Goal: Task Accomplishment & Management: Manage account settings

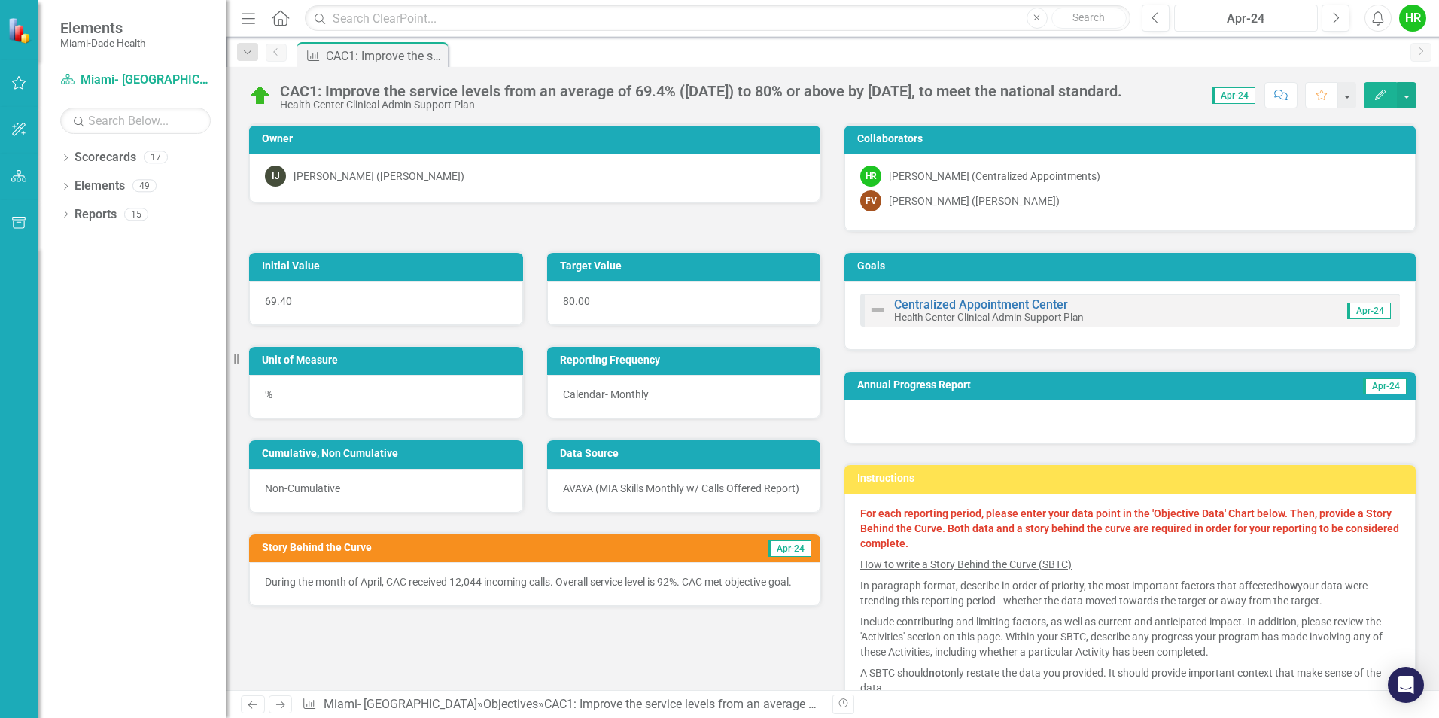
click at [1301, 20] on div "Apr-24" at bounding box center [1245, 19] width 133 height 18
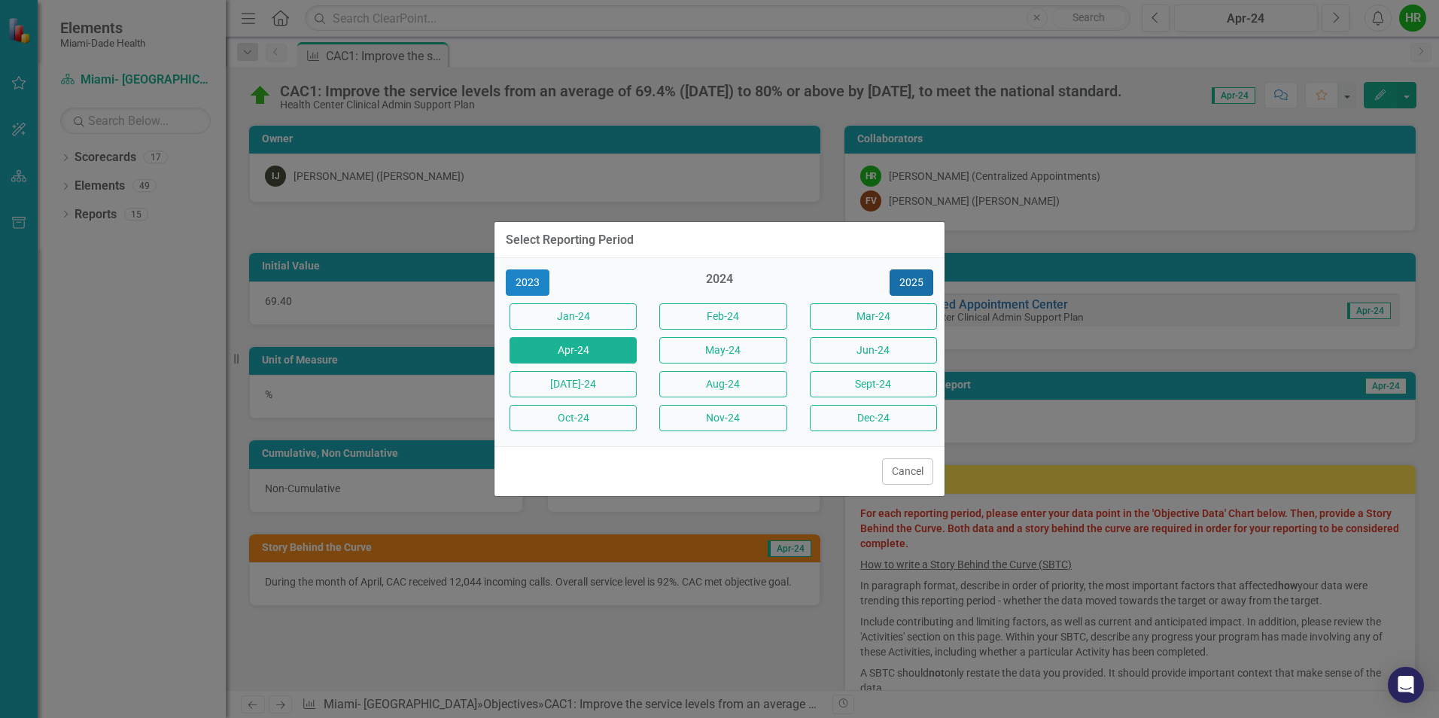
click at [910, 279] on button "2025" at bounding box center [911, 282] width 44 height 26
click at [851, 395] on button "Sept-25" at bounding box center [873, 384] width 127 height 26
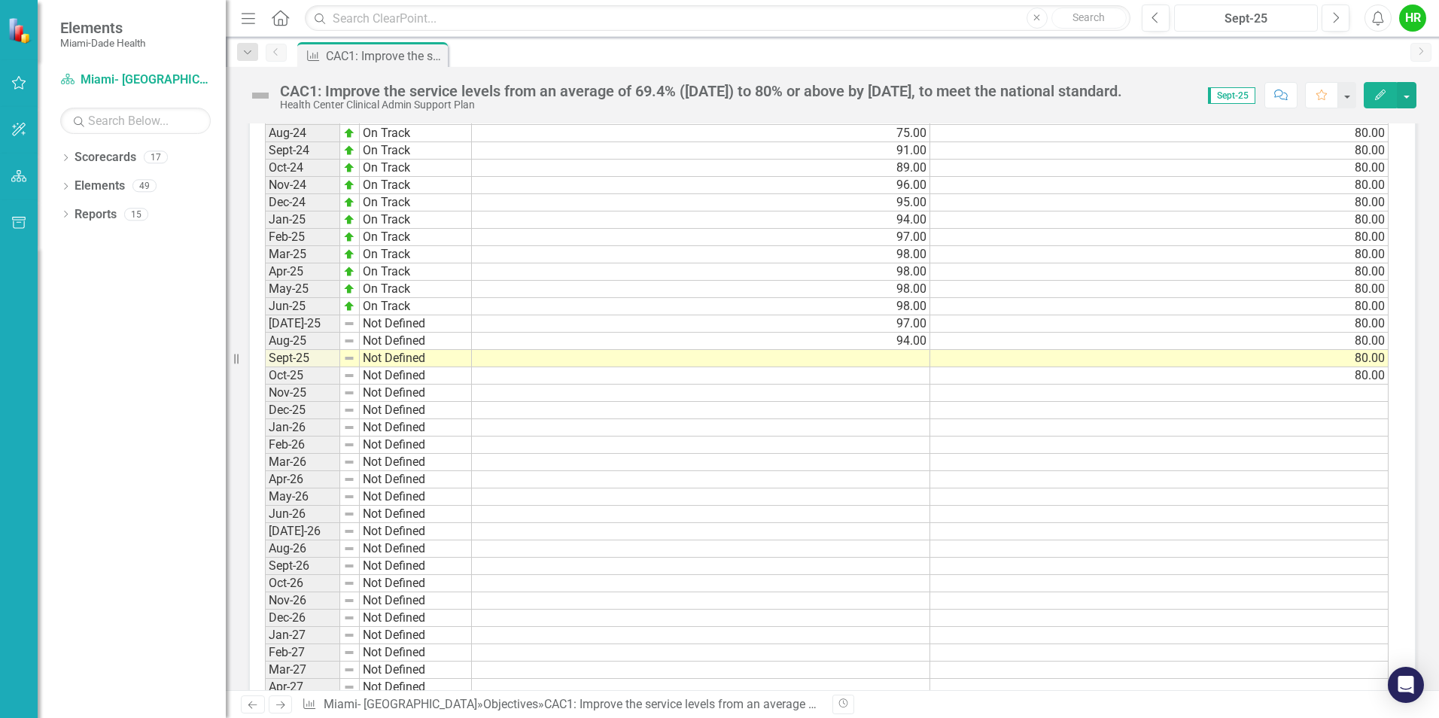
scroll to position [1430, 0]
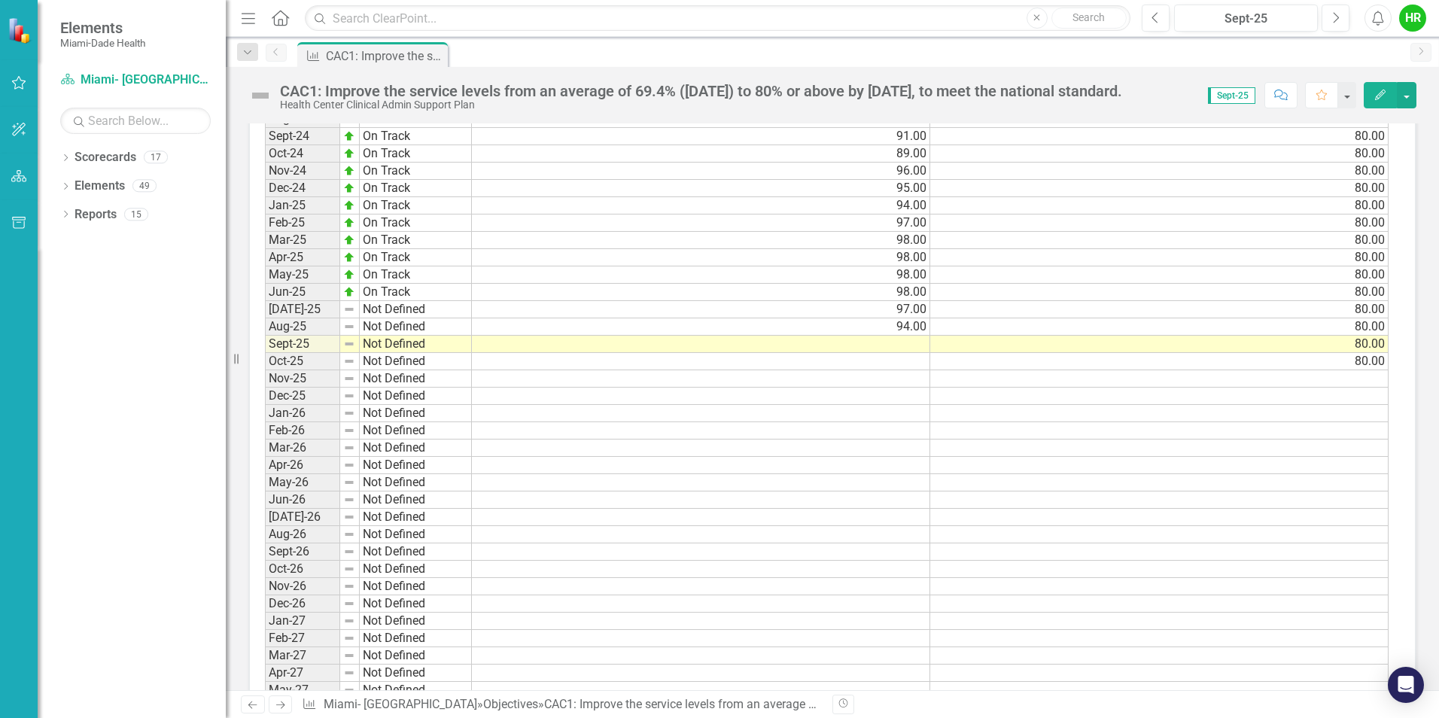
click at [895, 342] on td at bounding box center [701, 344] width 458 height 17
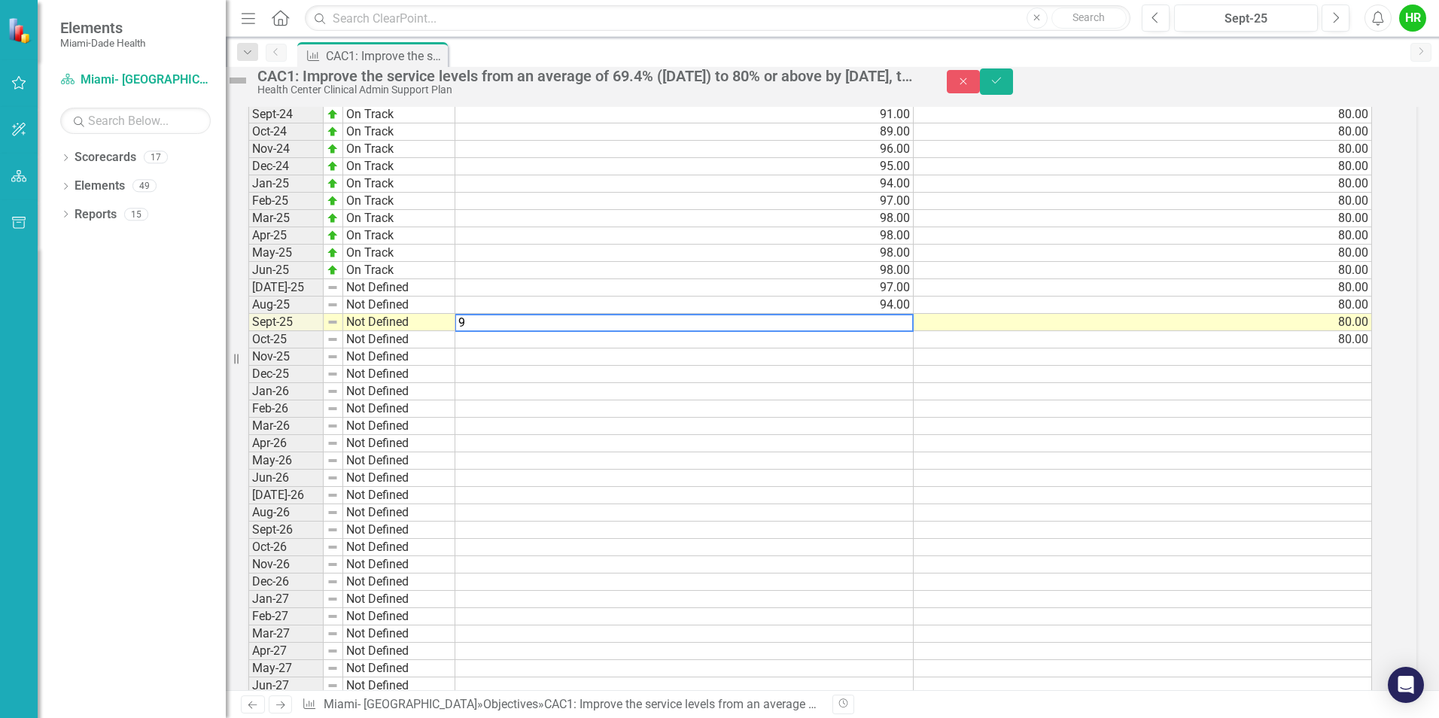
scroll to position [1436, 0]
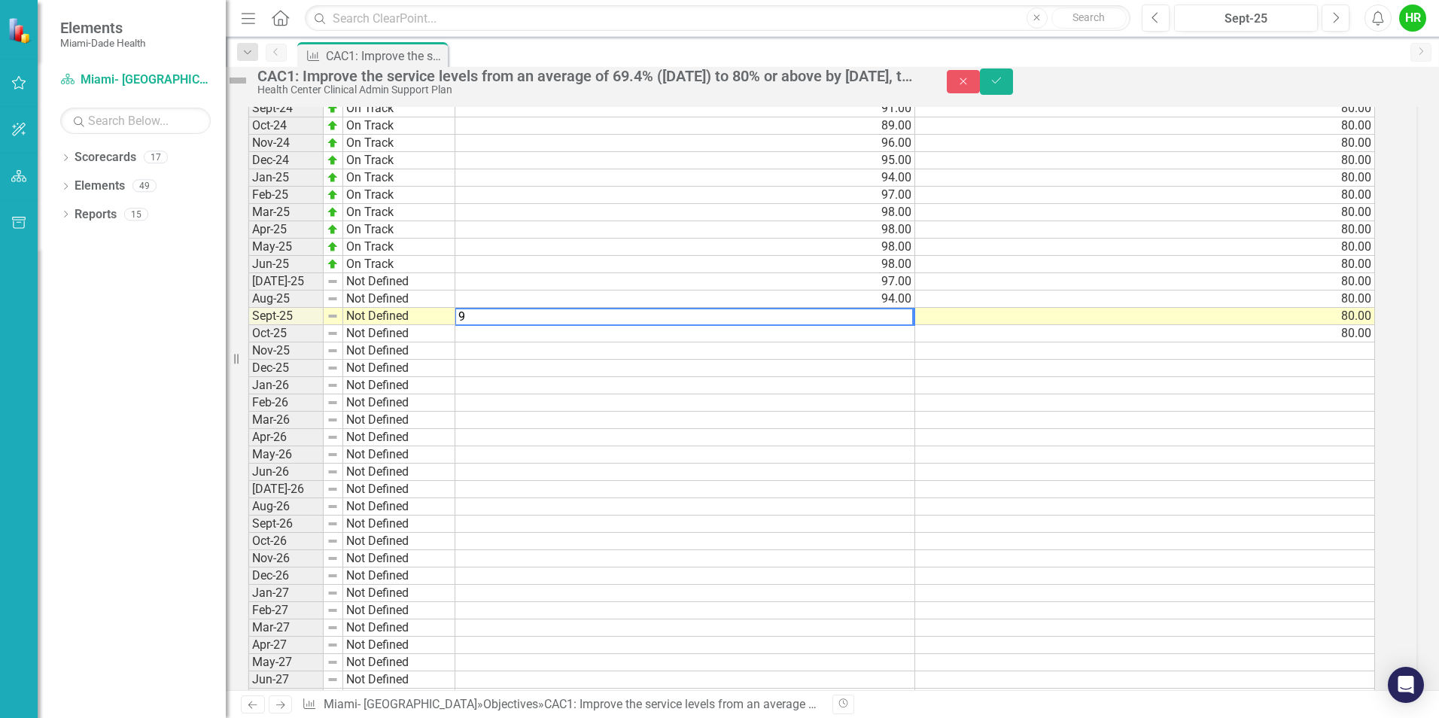
type textarea "96"
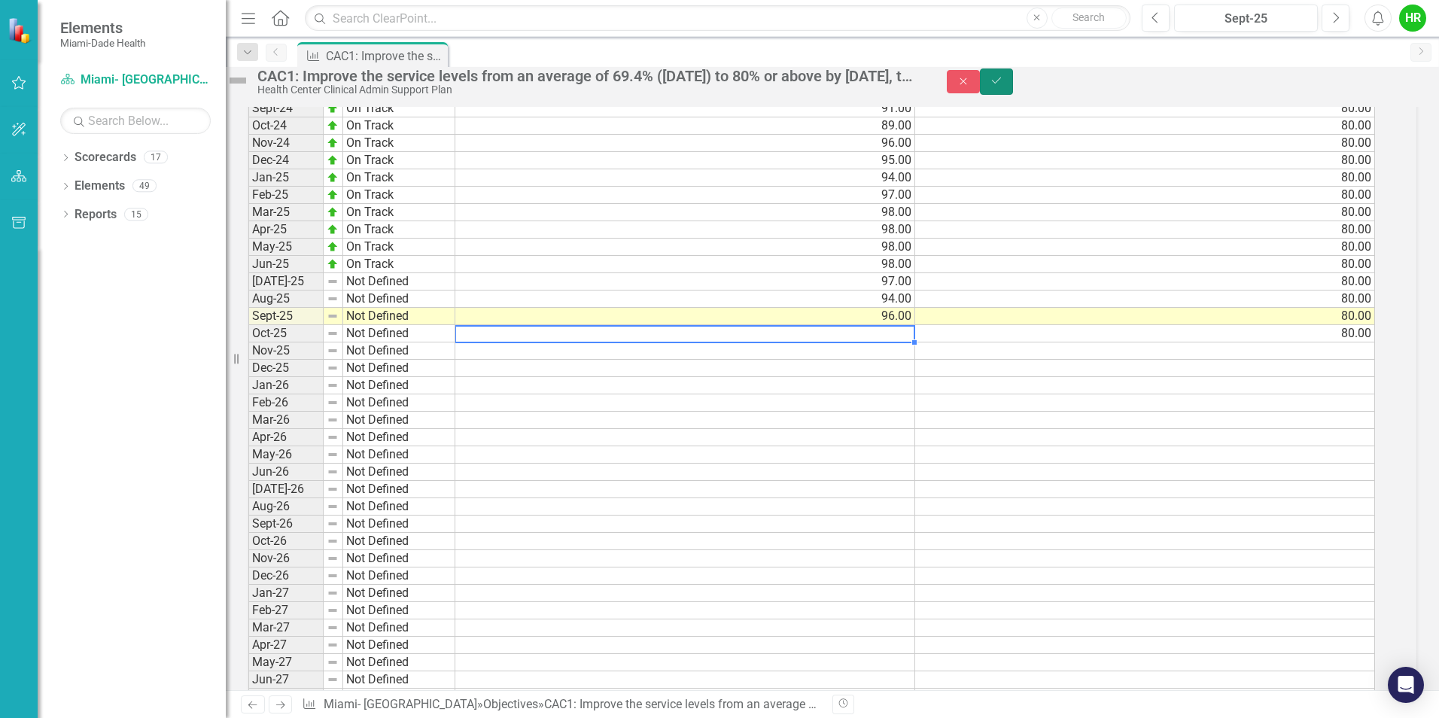
click at [1013, 93] on button "Save" at bounding box center [996, 81] width 33 height 26
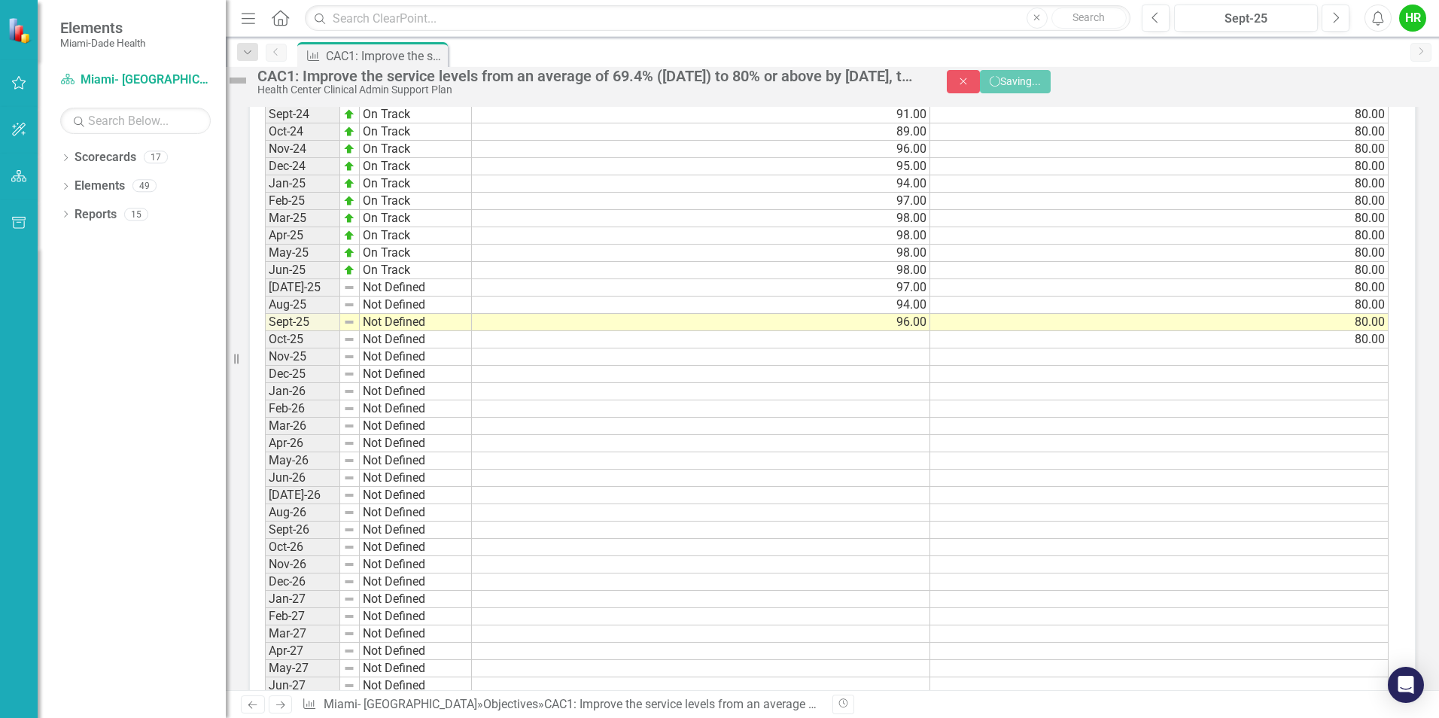
scroll to position [0, 0]
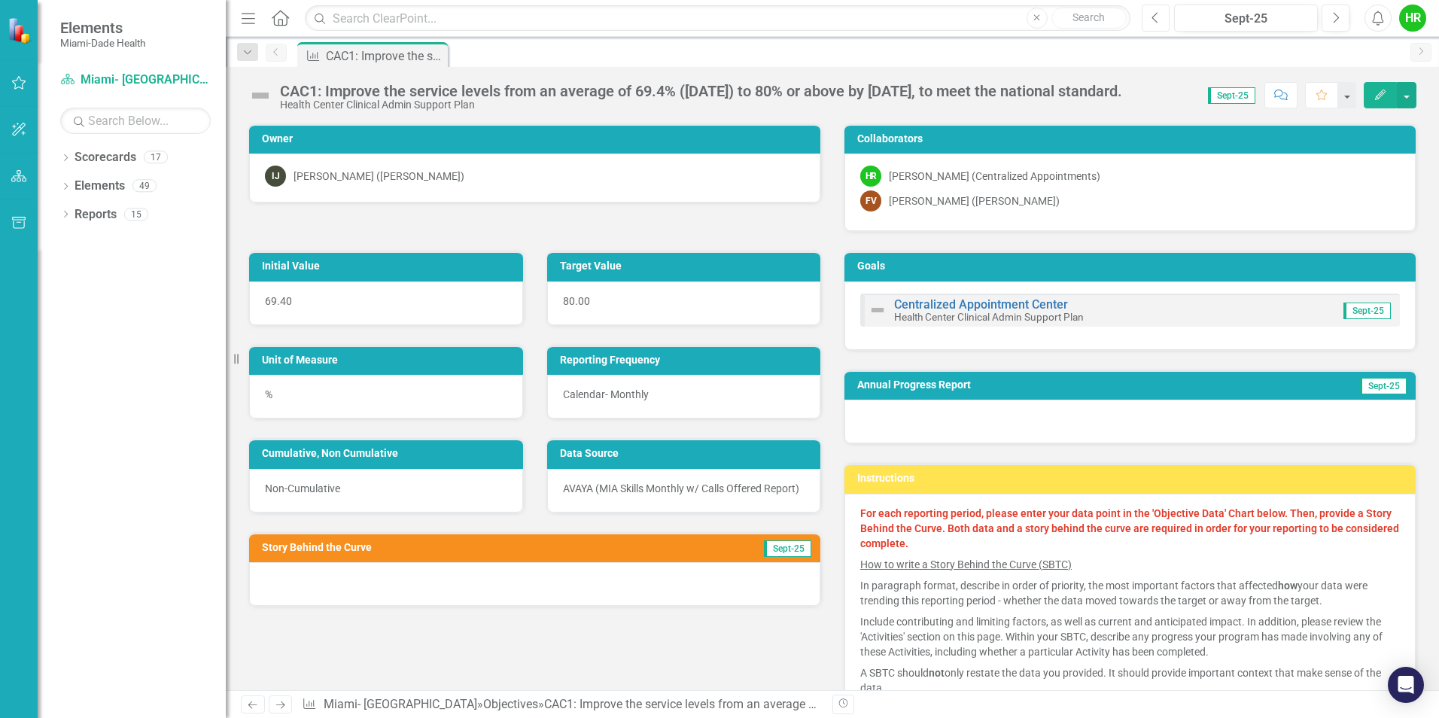
click at [1160, 17] on button "Previous" at bounding box center [1156, 18] width 28 height 27
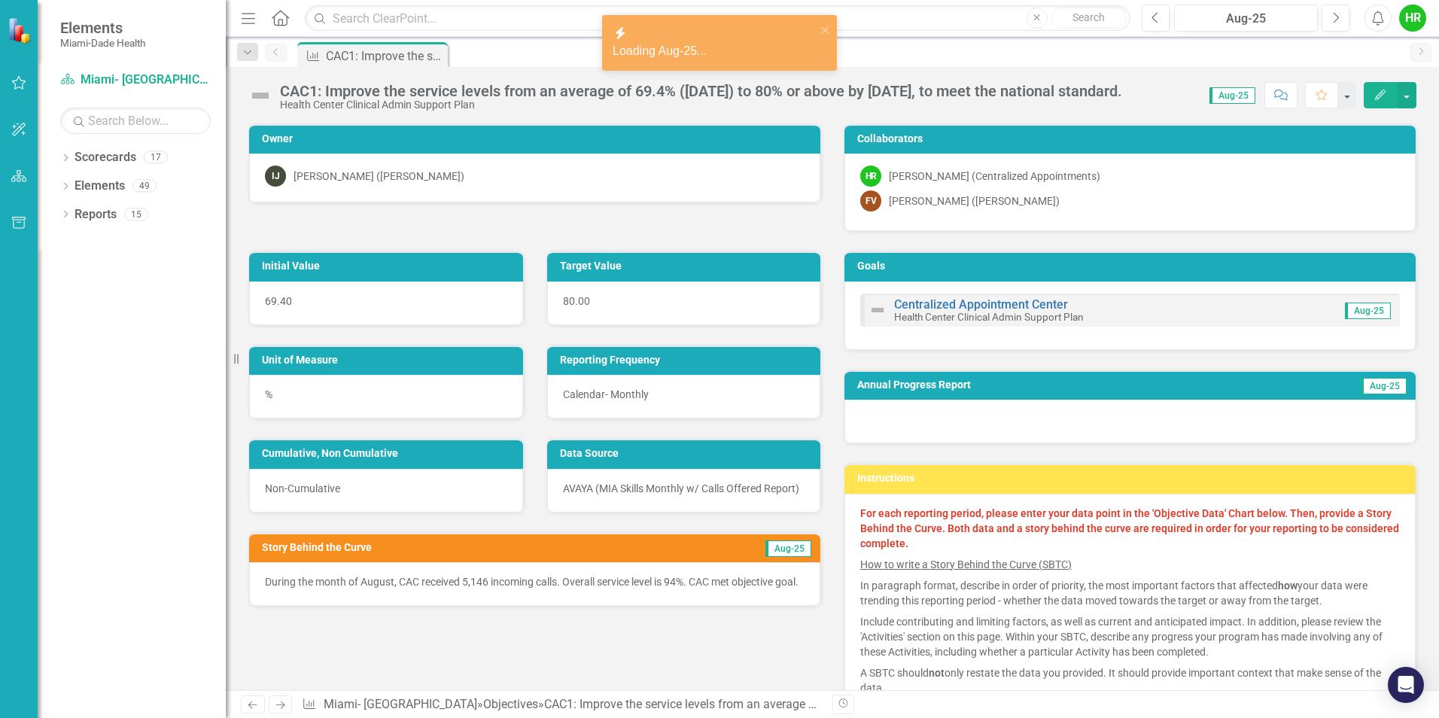
click at [544, 589] on p "During the month of August, CAC received 5,146 incoming calls. Overall service …" at bounding box center [535, 581] width 540 height 15
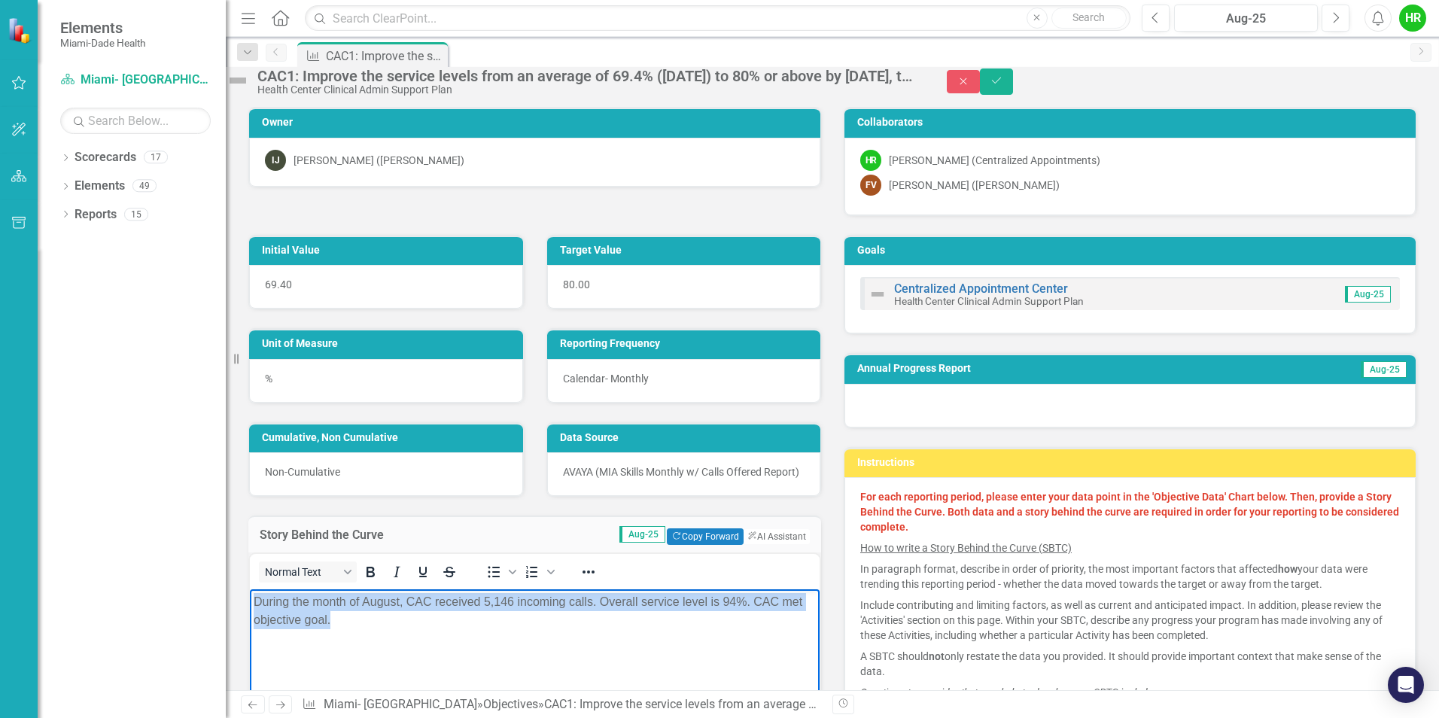
drag, startPoint x: 415, startPoint y: 629, endPoint x: 504, endPoint y: 1230, distance: 607.0
click at [250, 593] on html "During the month of August, CAC received 5,146 incoming calls. Overall service …" at bounding box center [535, 701] width 570 height 226
copy p "During the month of August, CAC received 5,146 incoming calls. Overall service …"
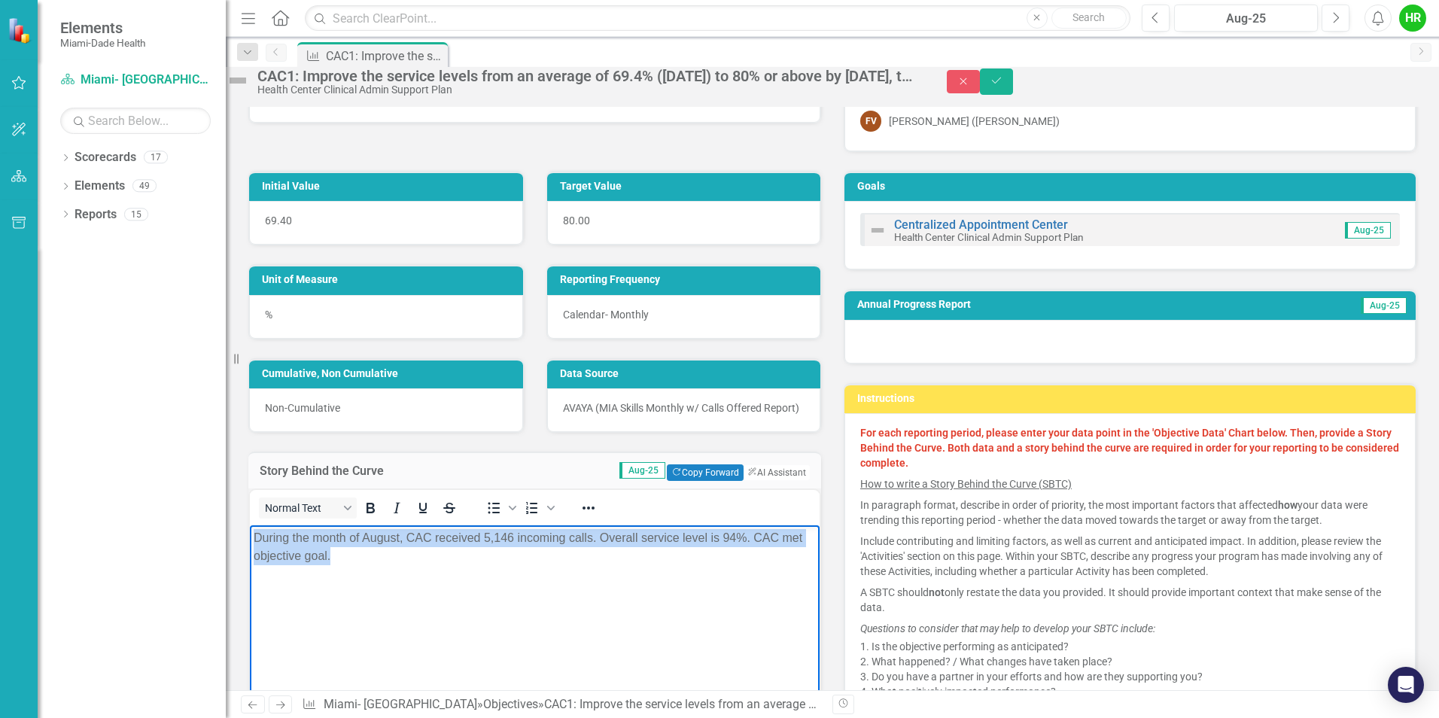
scroll to position [226, 0]
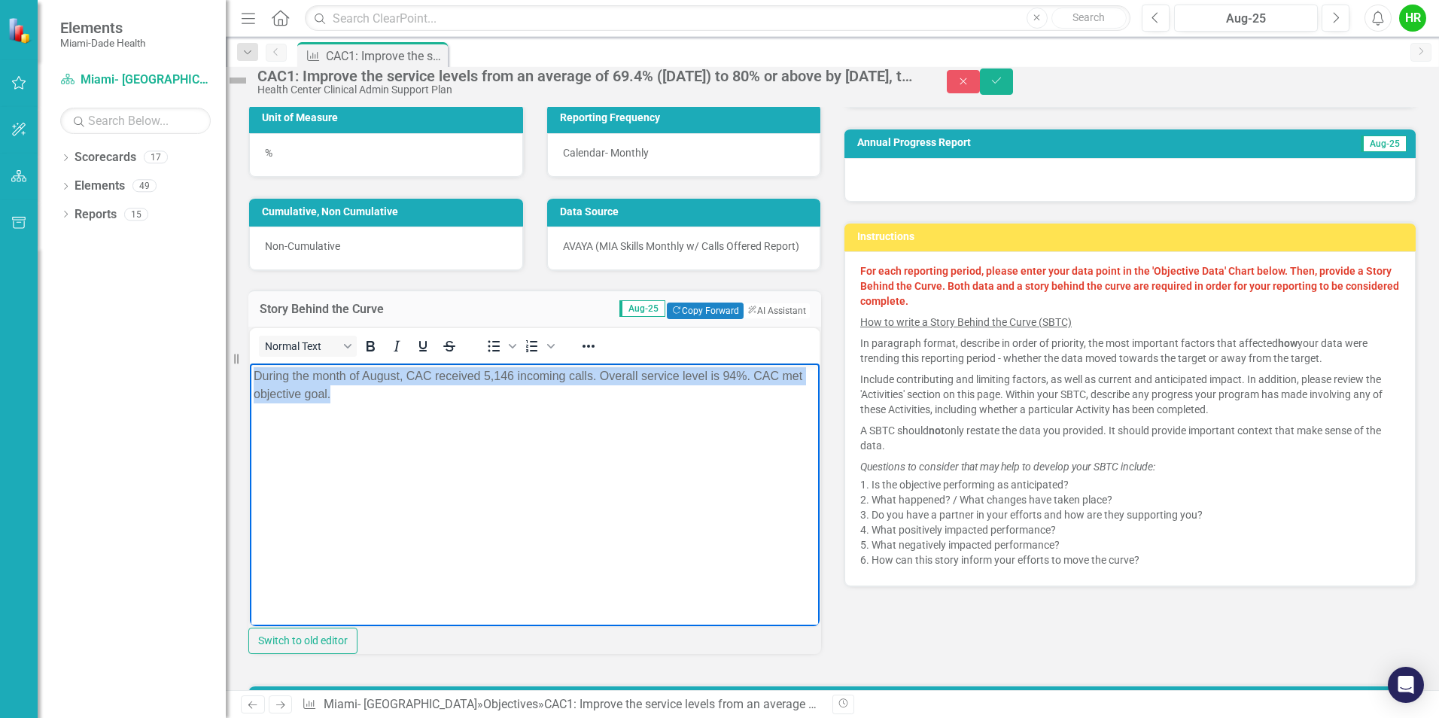
copy p "During the month of August, CAC received 5,146 incoming calls. Overall service …"
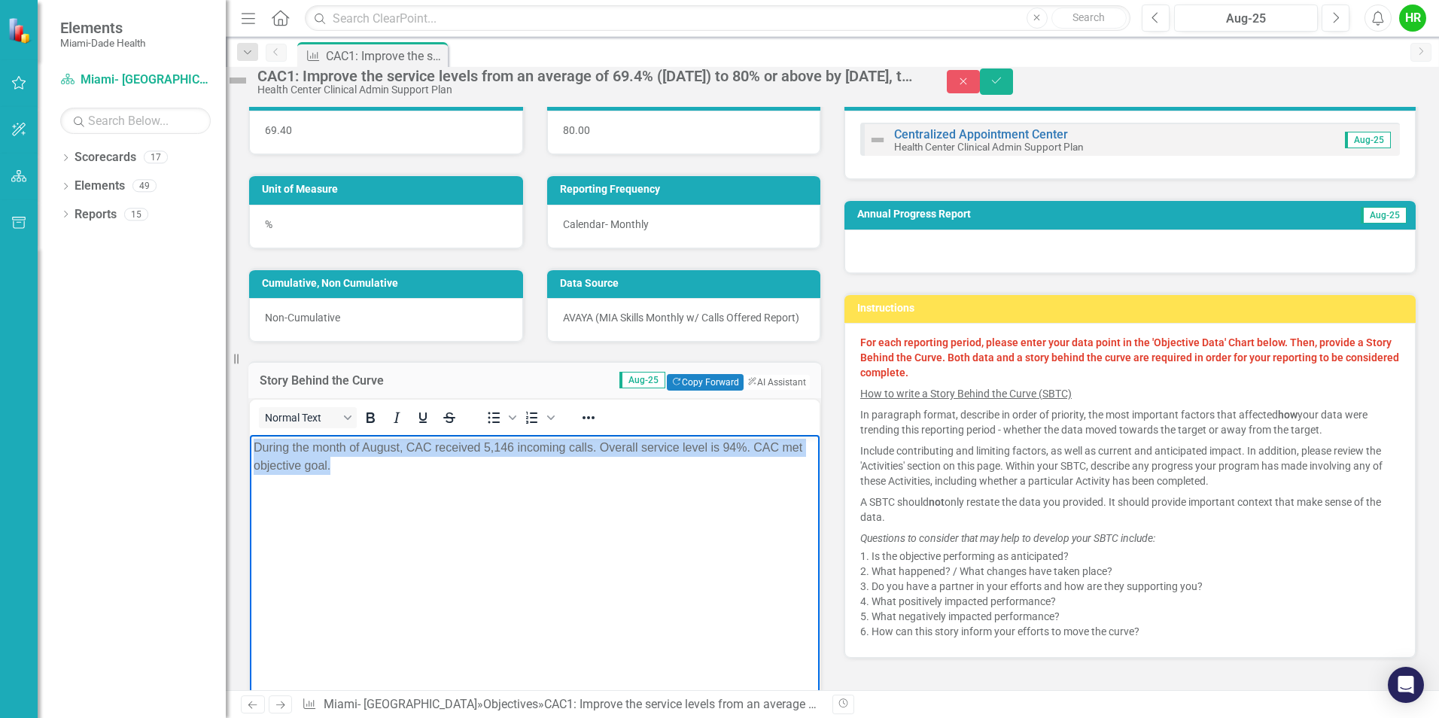
scroll to position [0, 0]
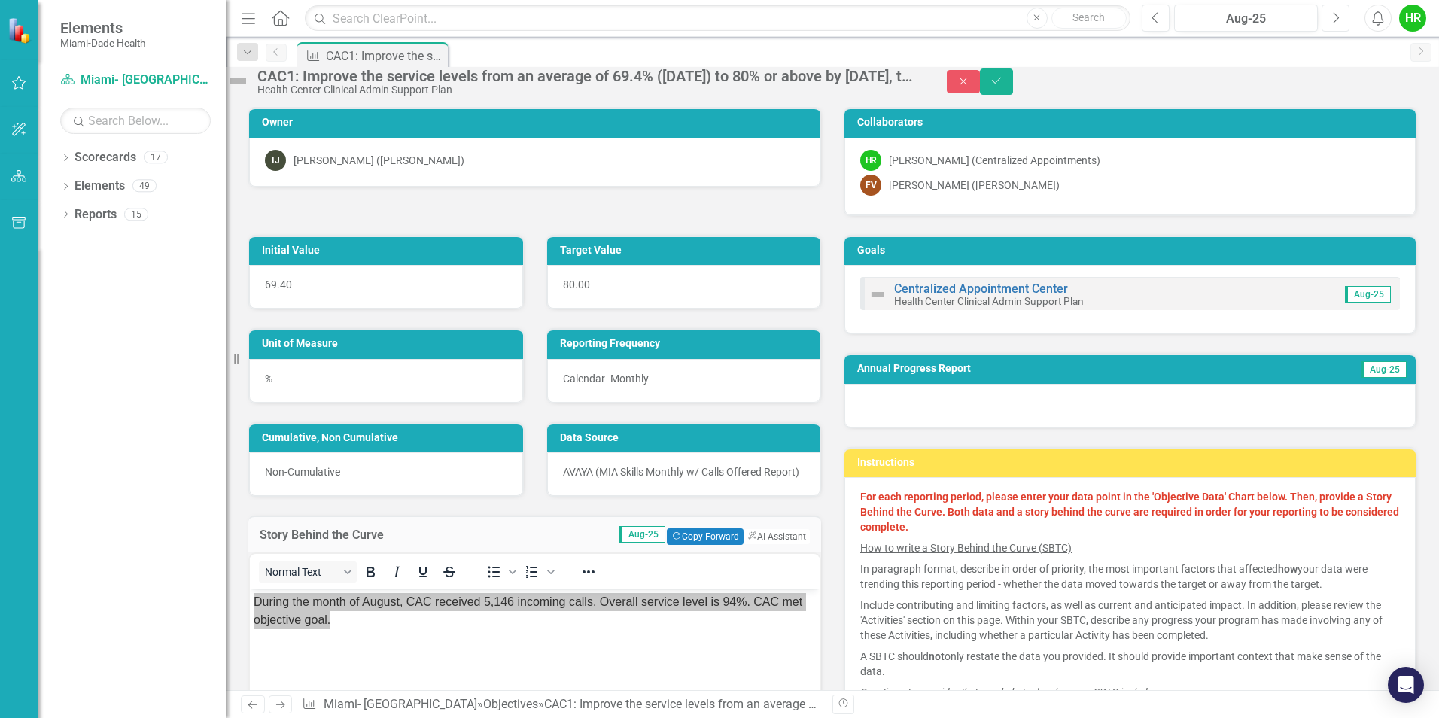
click at [1333, 20] on icon "Next" at bounding box center [1335, 18] width 8 height 14
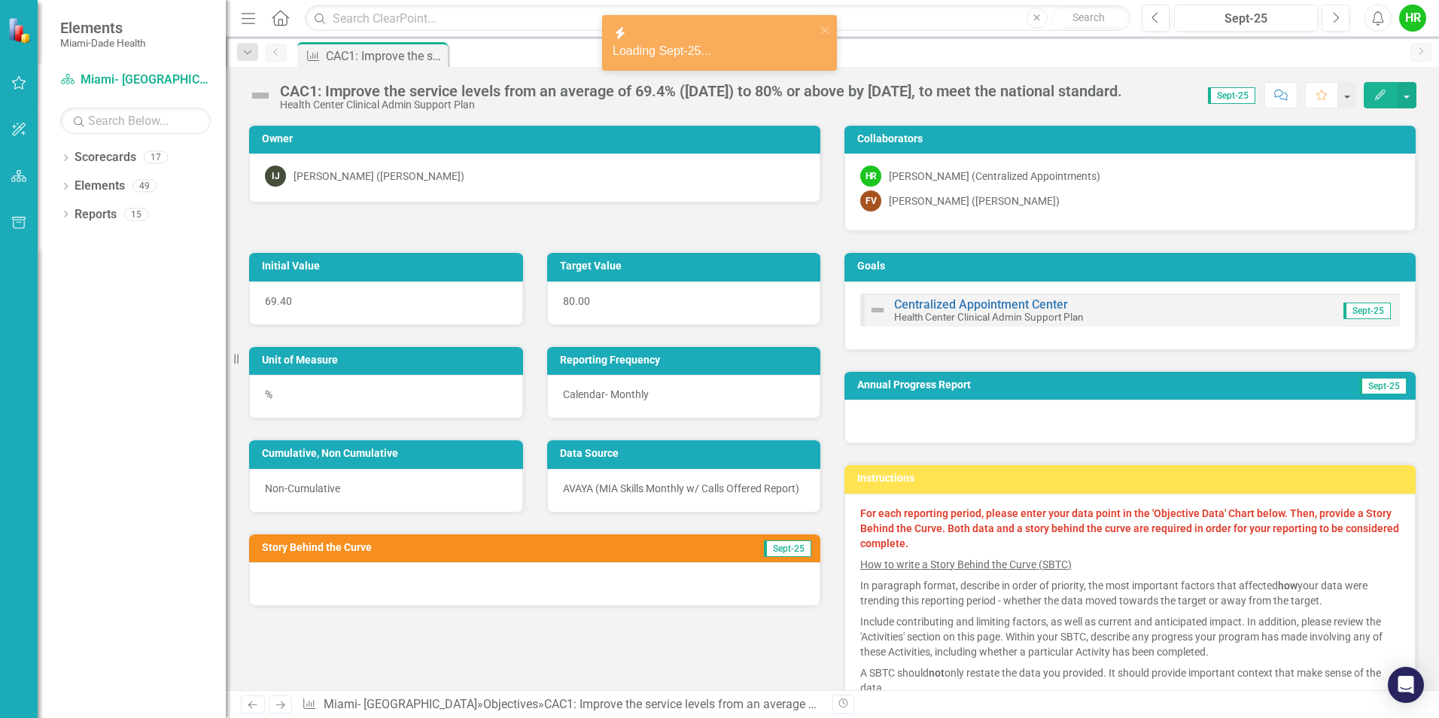
click at [588, 599] on div at bounding box center [534, 584] width 571 height 44
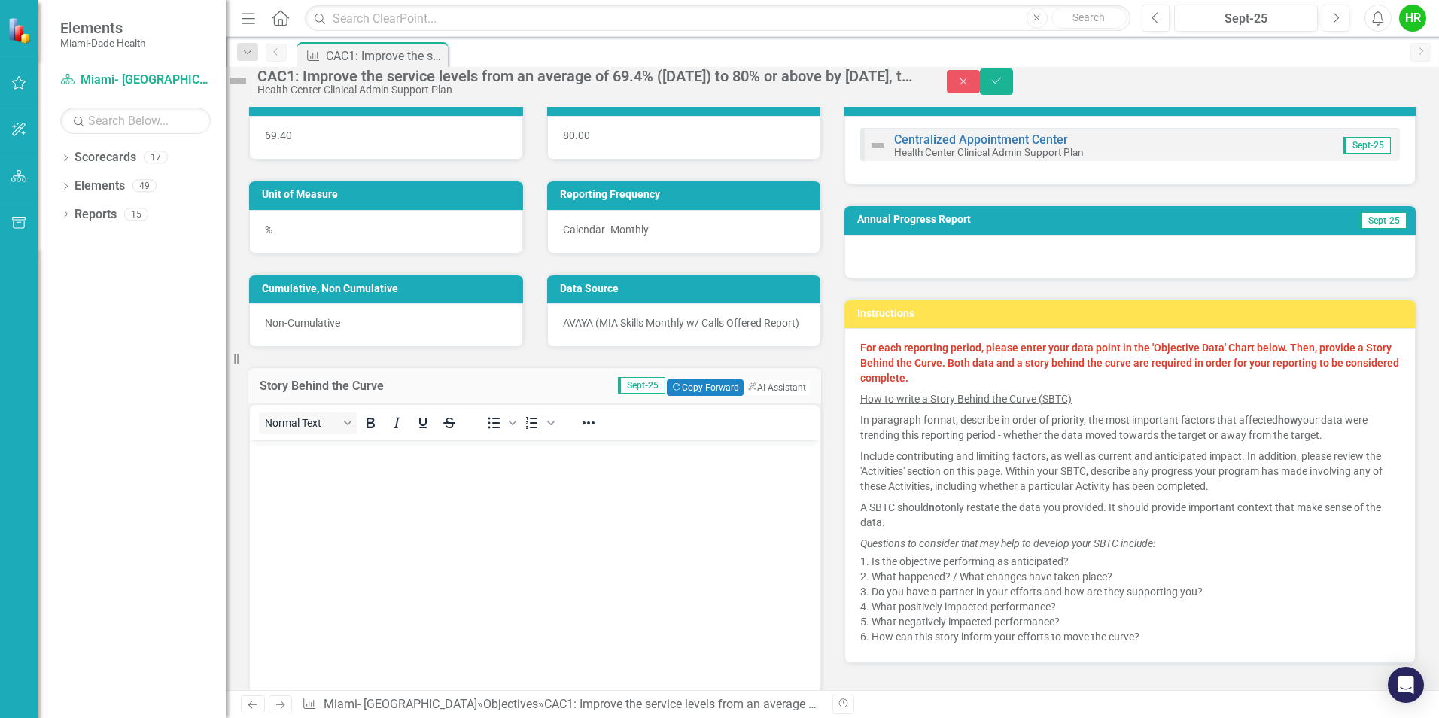
scroll to position [151, 0]
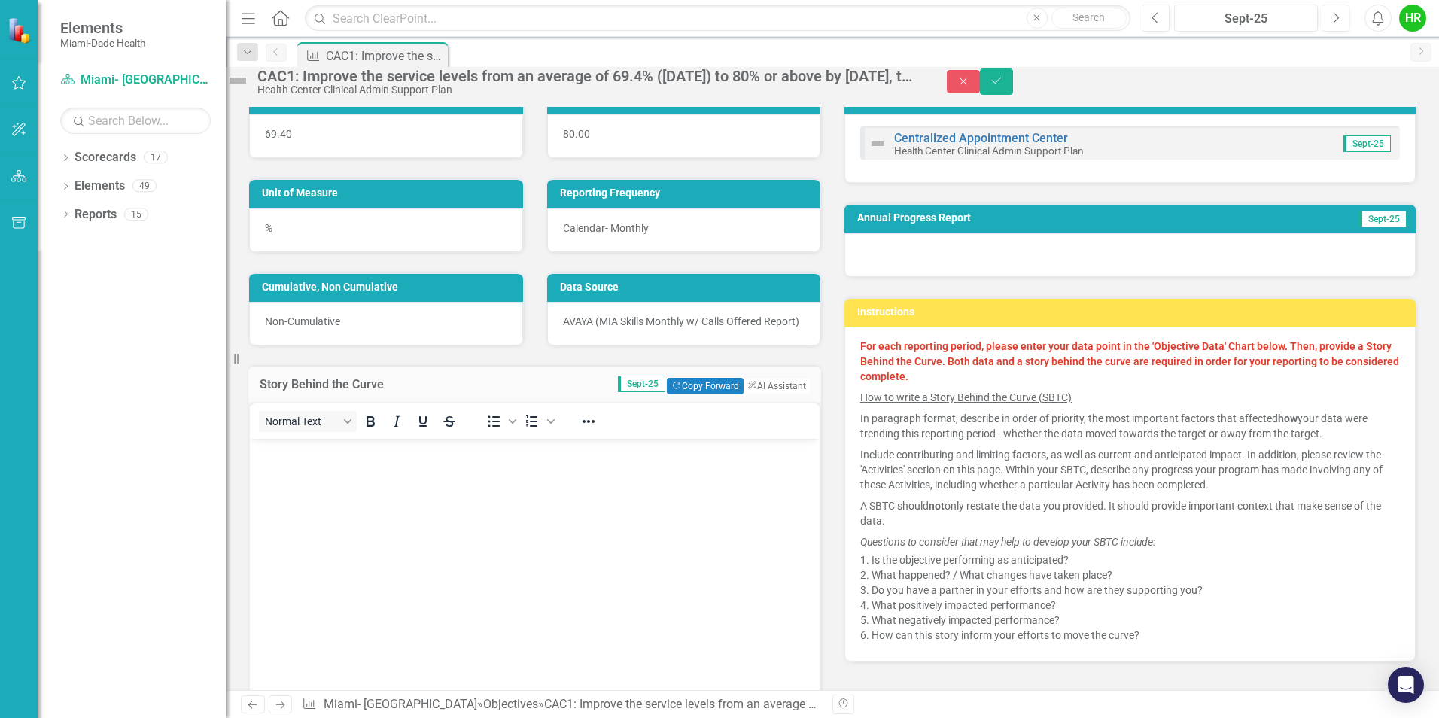
click at [329, 487] on body "Rich Text Area. Press ALT-0 for help." at bounding box center [535, 551] width 570 height 226
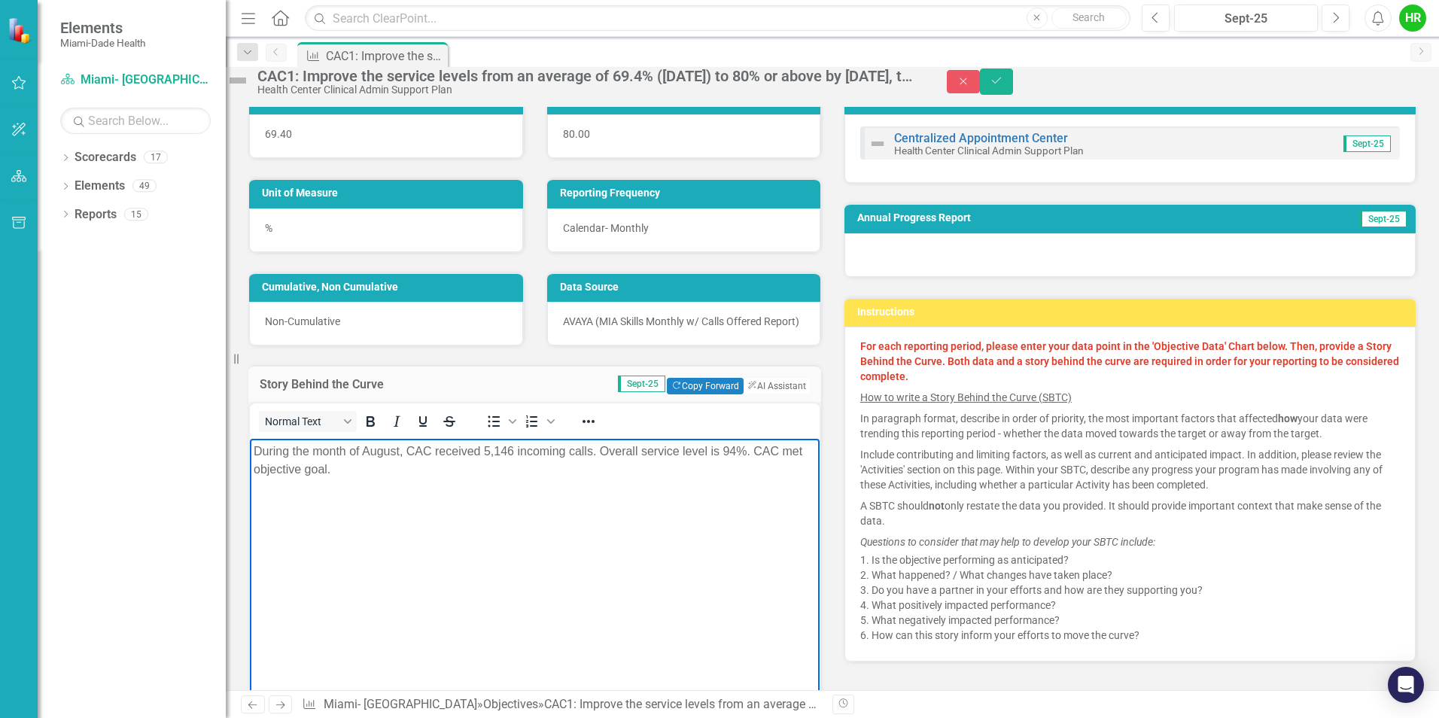
click at [400, 452] on p "During the month of August, CAC received 5,146 incoming calls. Overall service …" at bounding box center [535, 460] width 562 height 36
click at [531, 453] on p "During the month of September, CAC received 5,146 incoming calls. Overall servi…" at bounding box center [535, 460] width 562 height 36
click at [519, 540] on body "During the month of September, CAC received incoming calls. Overall service lev…" at bounding box center [535, 551] width 570 height 226
drag, startPoint x: 757, startPoint y: 452, endPoint x: 772, endPoint y: 456, distance: 15.7
click at [758, 452] on p "During the month of September, CAC received 3,857 incoming calls. Overall servi…" at bounding box center [535, 460] width 562 height 36
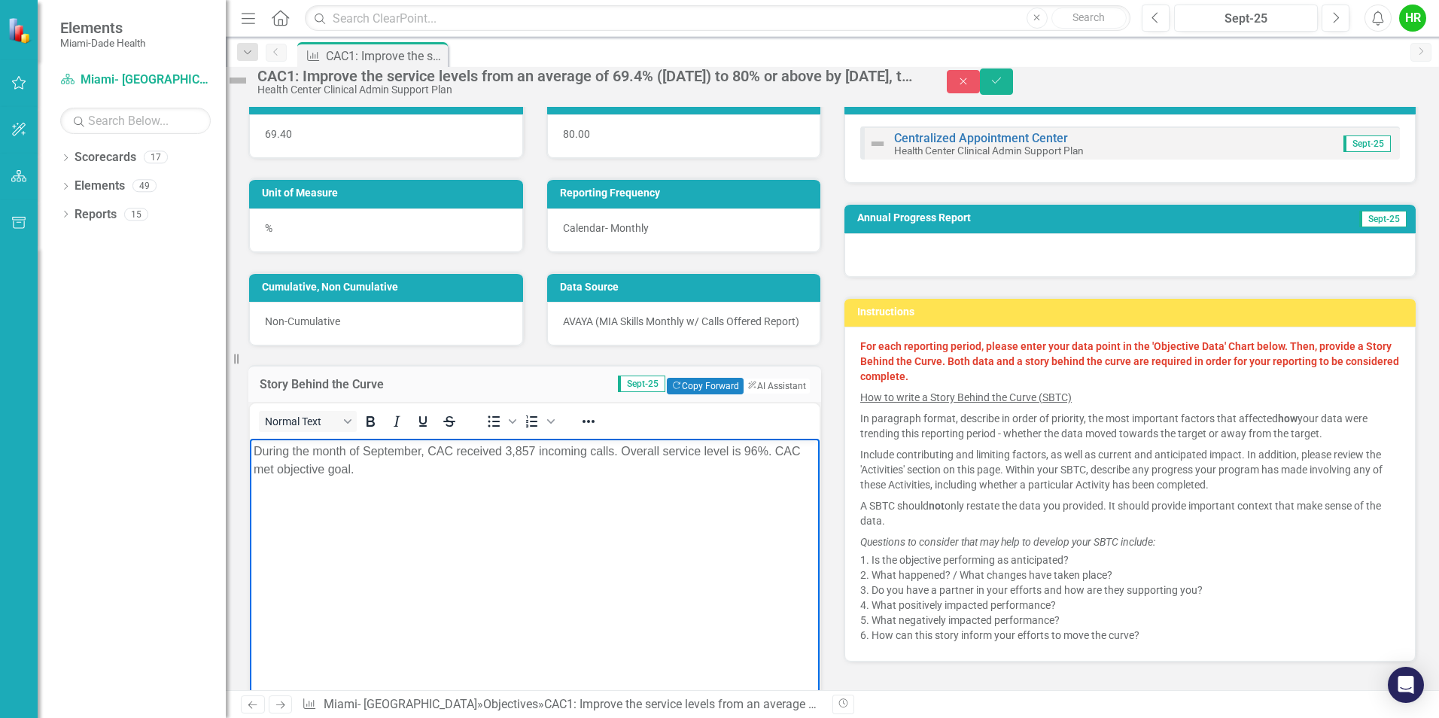
click at [679, 567] on body "During the month of September, CAC received 3,857 incoming calls. Overall servi…" at bounding box center [535, 551] width 570 height 226
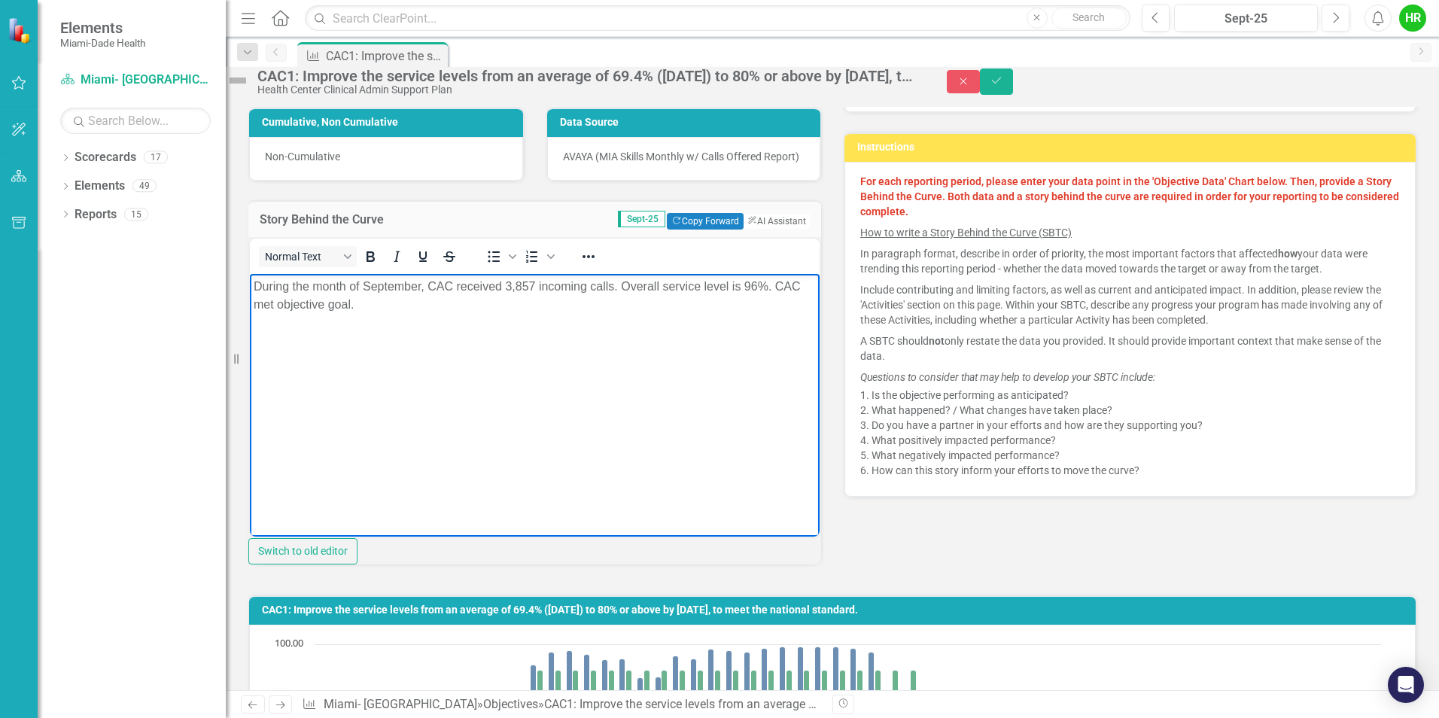
scroll to position [376, 0]
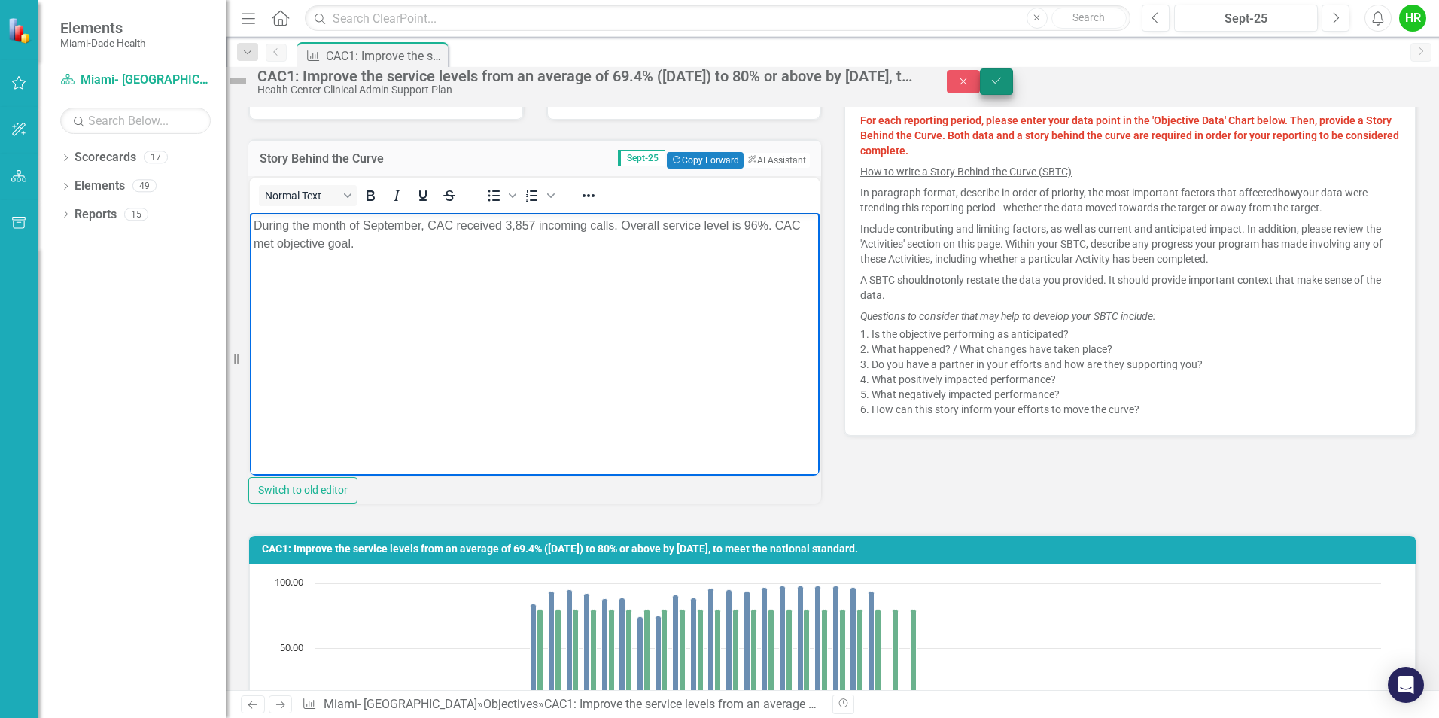
click at [1013, 79] on button "Save" at bounding box center [996, 81] width 33 height 26
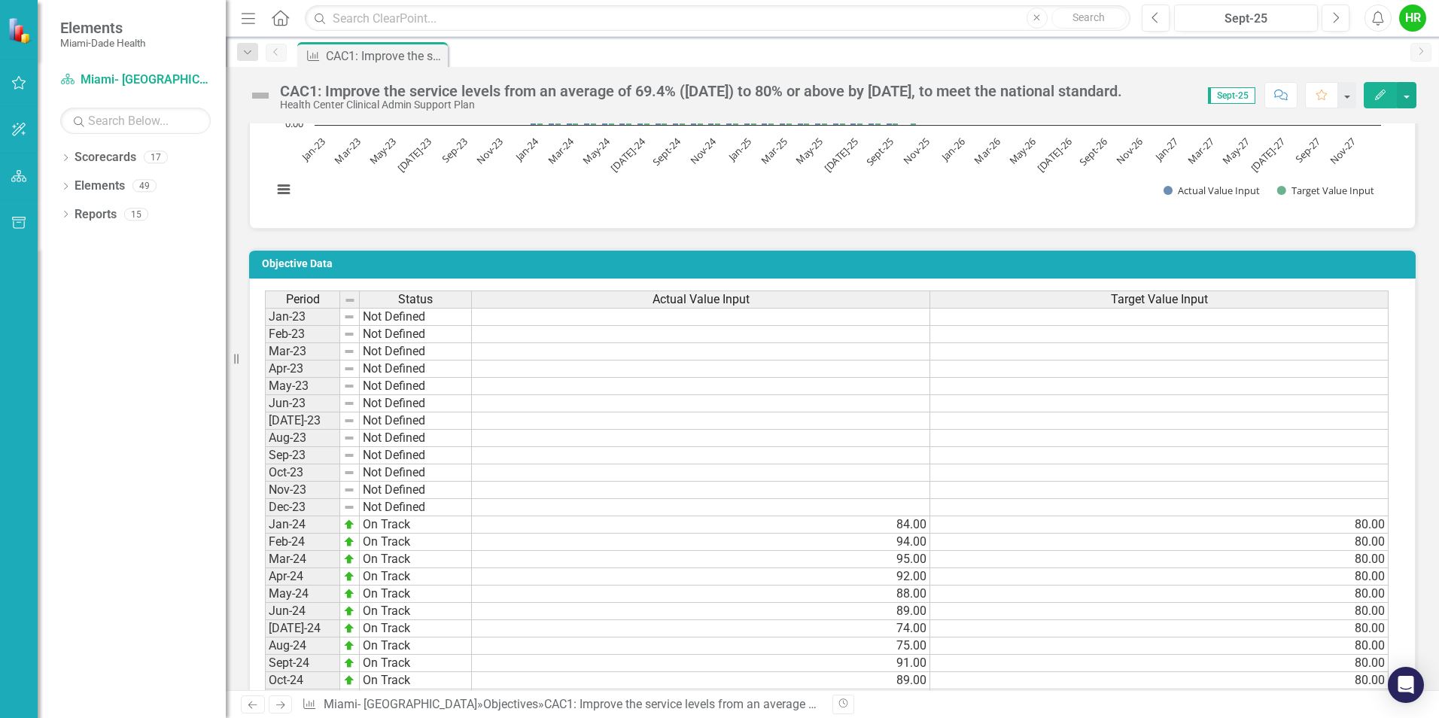
scroll to position [828, 0]
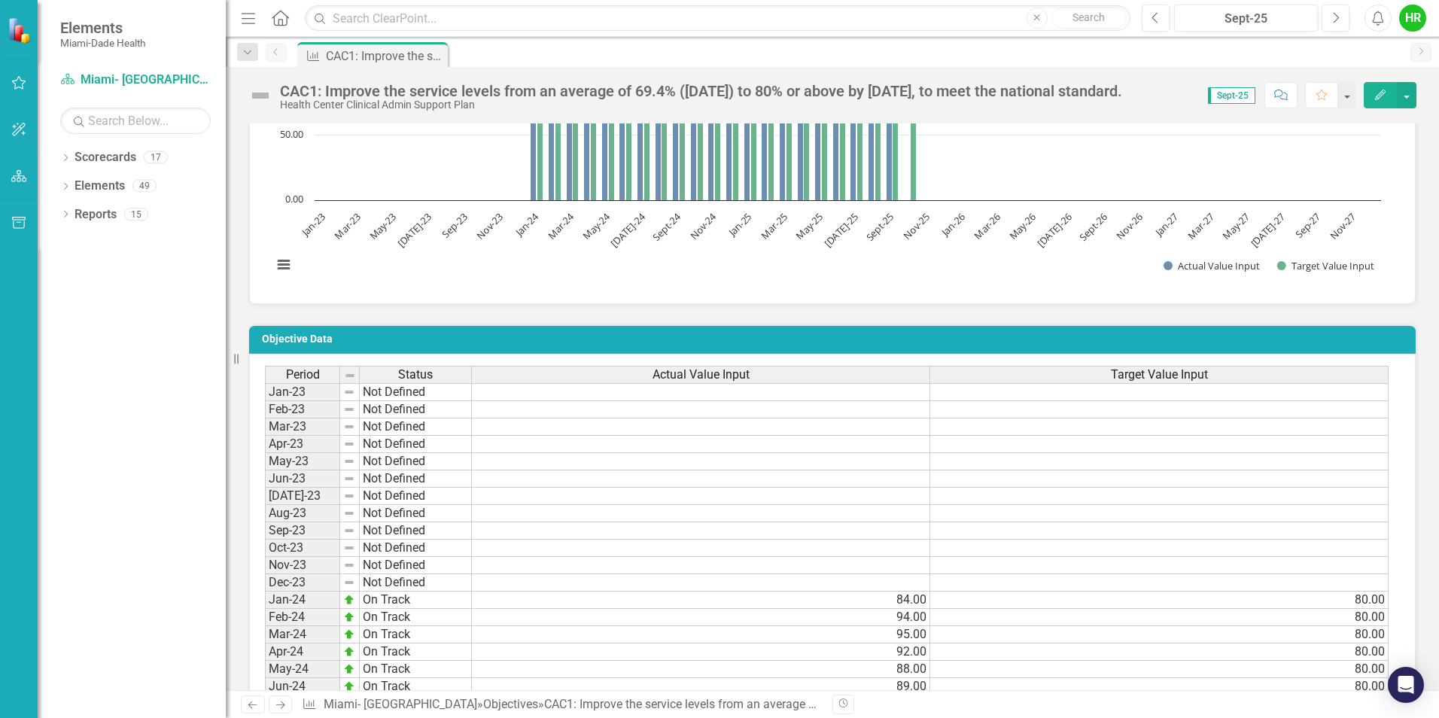
click at [660, 286] on rect "Interactive chart" at bounding box center [827, 175] width 1124 height 226
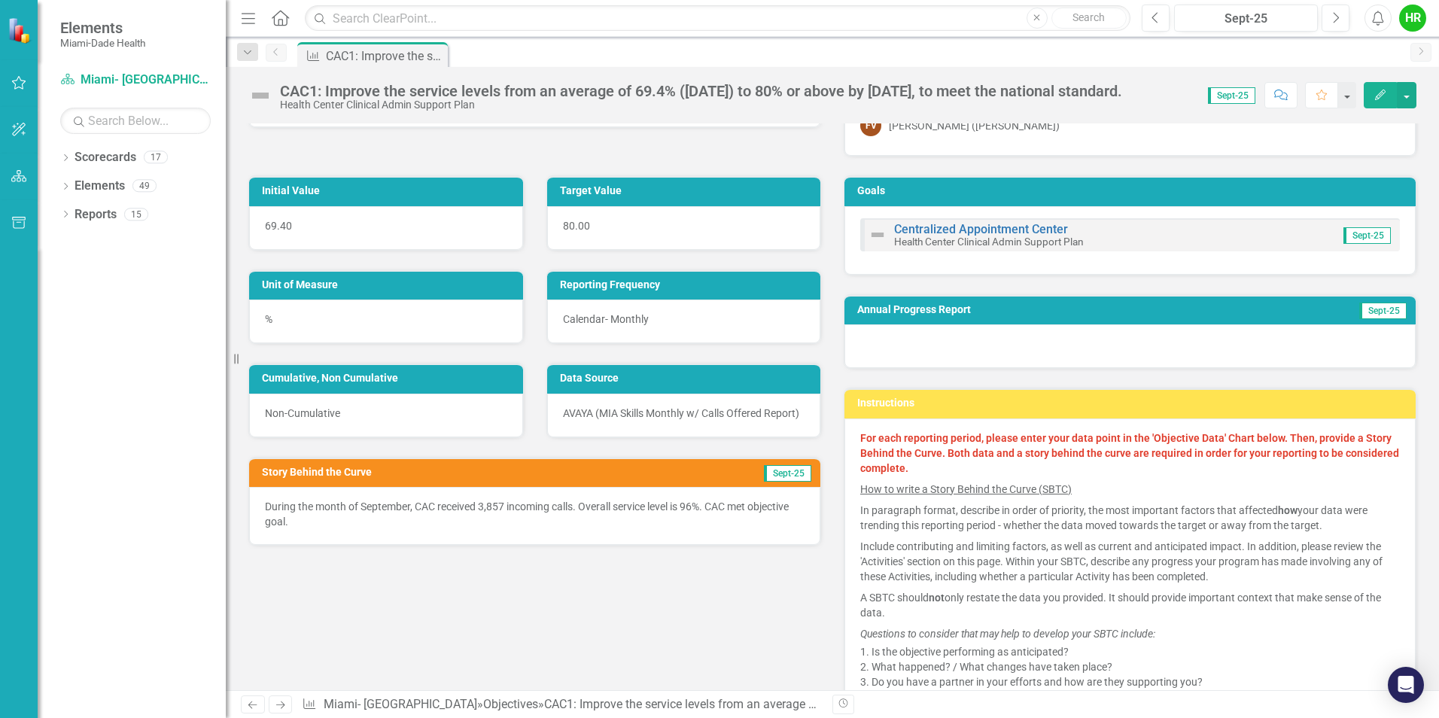
scroll to position [0, 0]
